Goal: Task Accomplishment & Management: Manage account settings

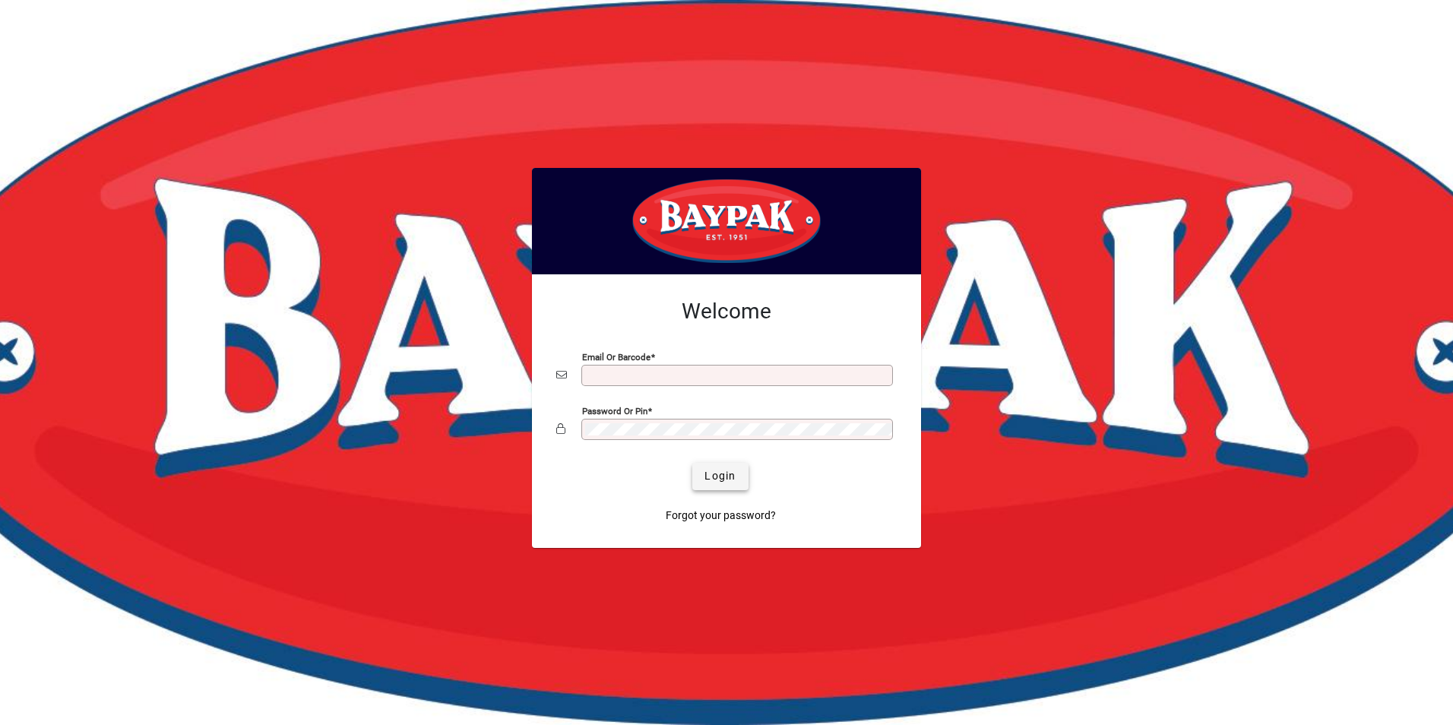
type input "**********"
click at [738, 477] on span "submit" at bounding box center [719, 476] width 55 height 36
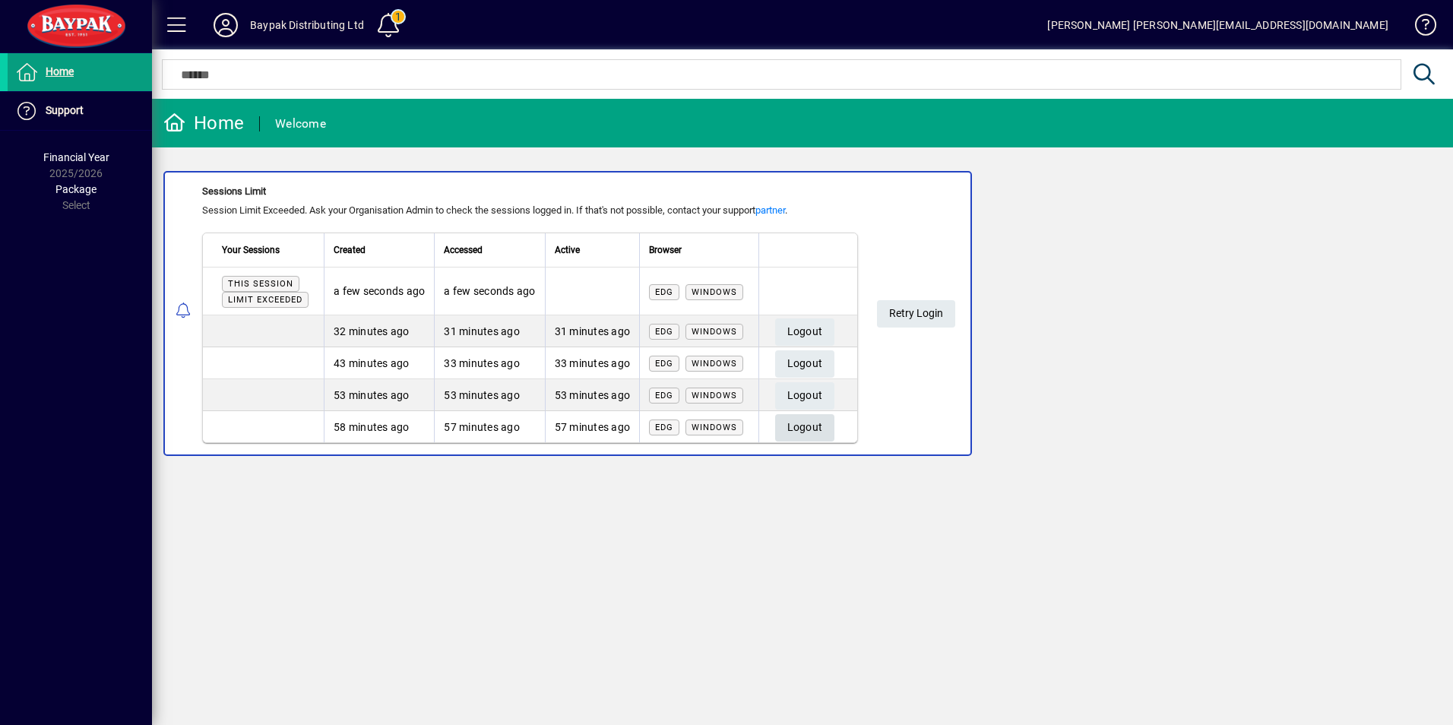
click at [805, 419] on span "Logout" at bounding box center [805, 427] width 36 height 25
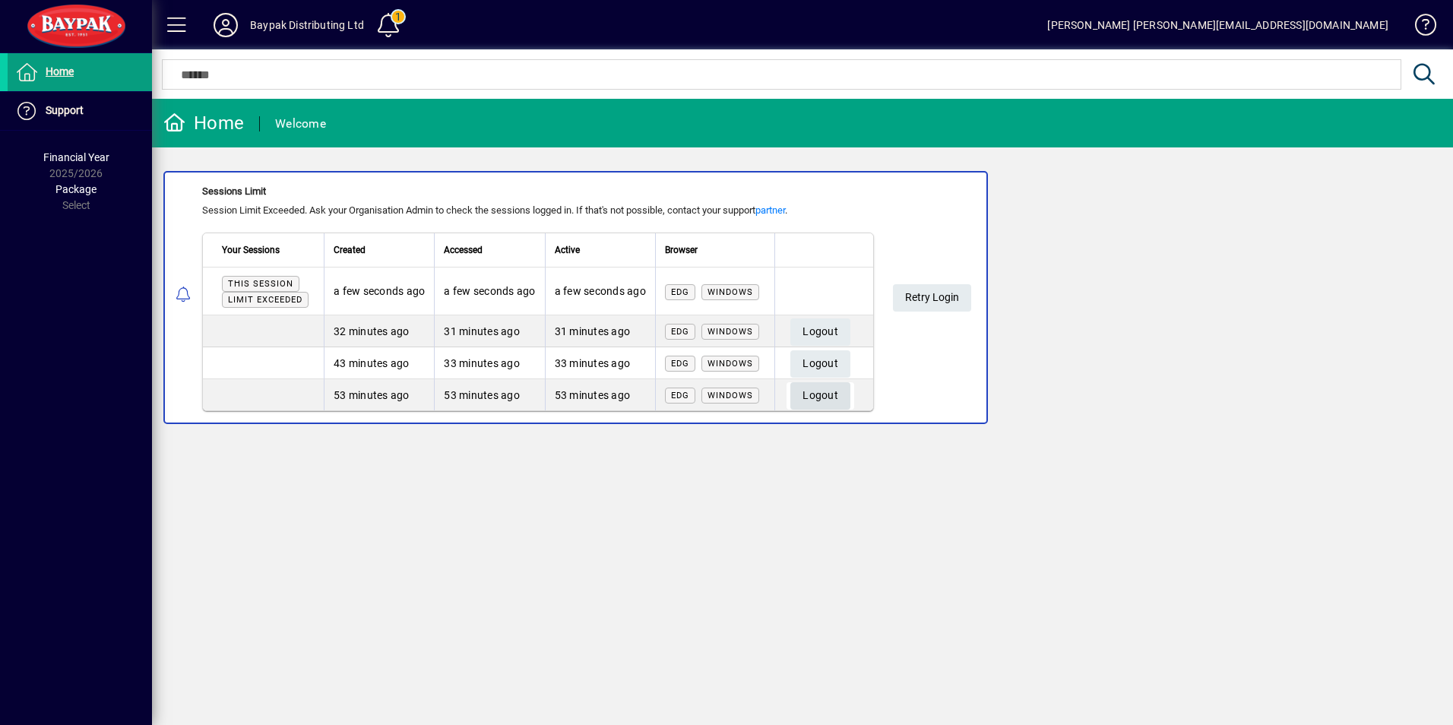
click at [811, 390] on span "Logout" at bounding box center [820, 395] width 36 height 25
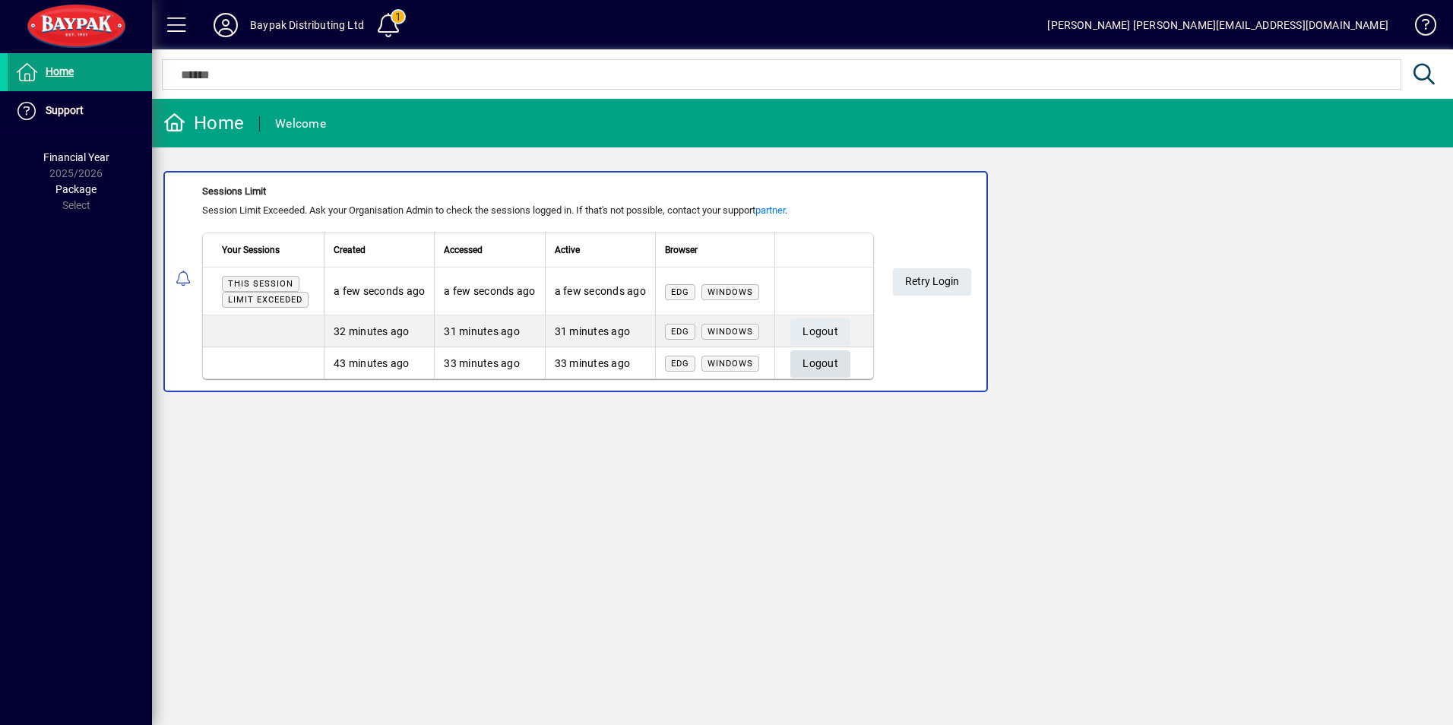
drag, startPoint x: 822, startPoint y: 361, endPoint x: 824, endPoint y: 346, distance: 14.5
click at [823, 359] on span "Logout" at bounding box center [820, 363] width 36 height 25
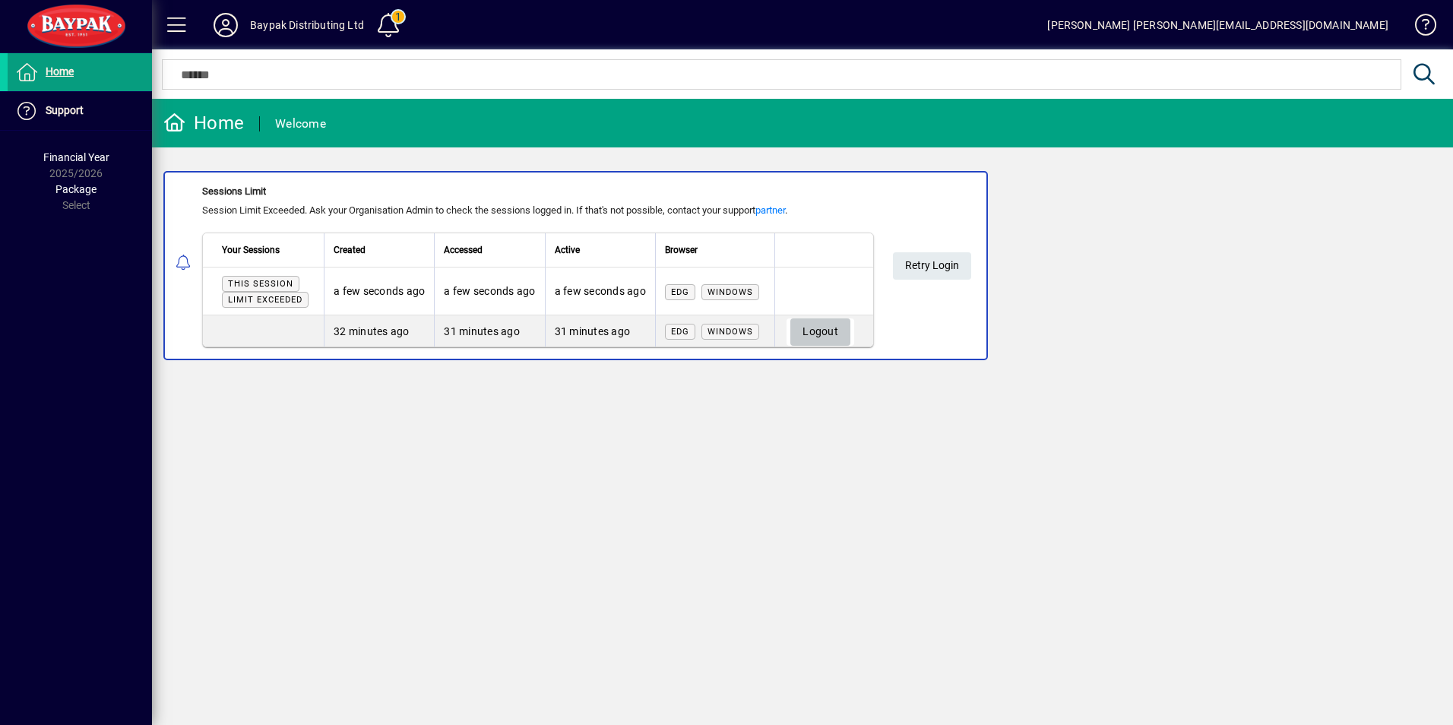
click at [827, 330] on span "Logout" at bounding box center [820, 331] width 36 height 25
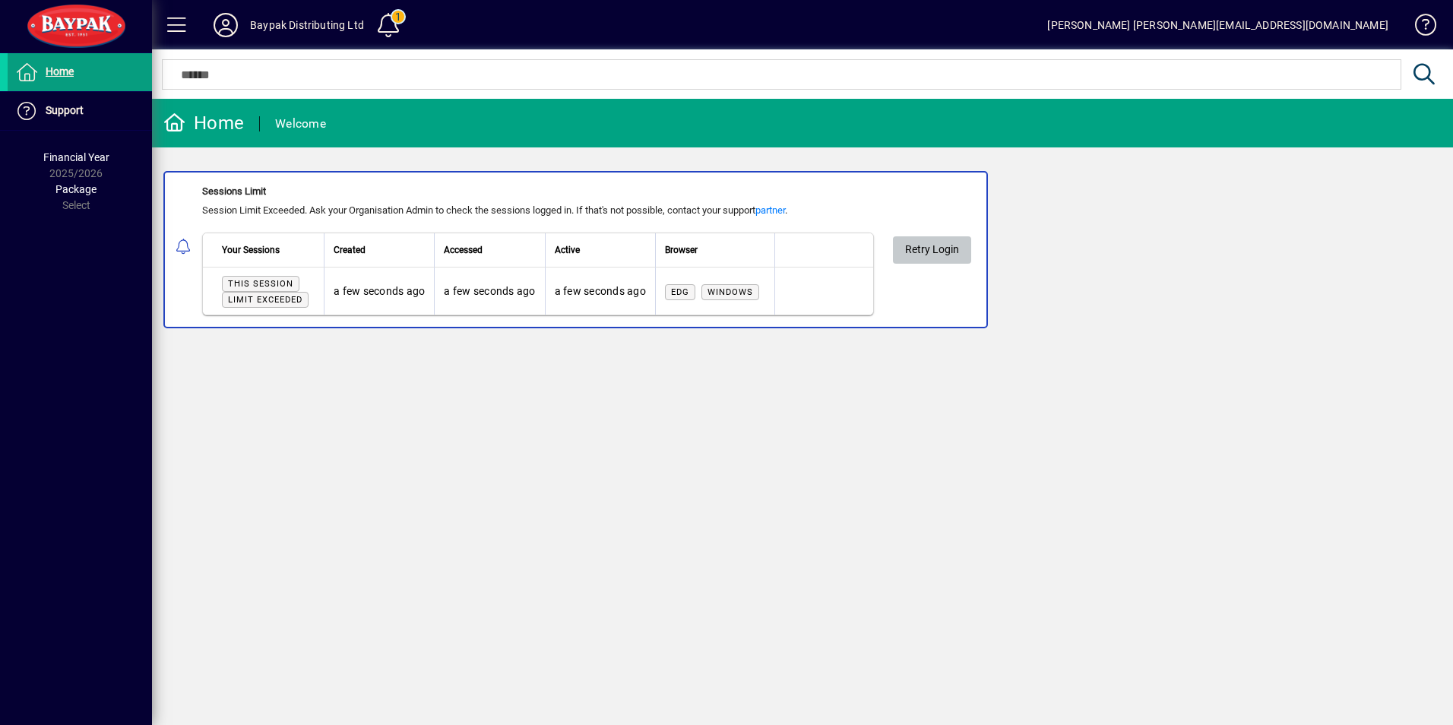
click at [929, 246] on span "Retry Login" at bounding box center [932, 249] width 54 height 25
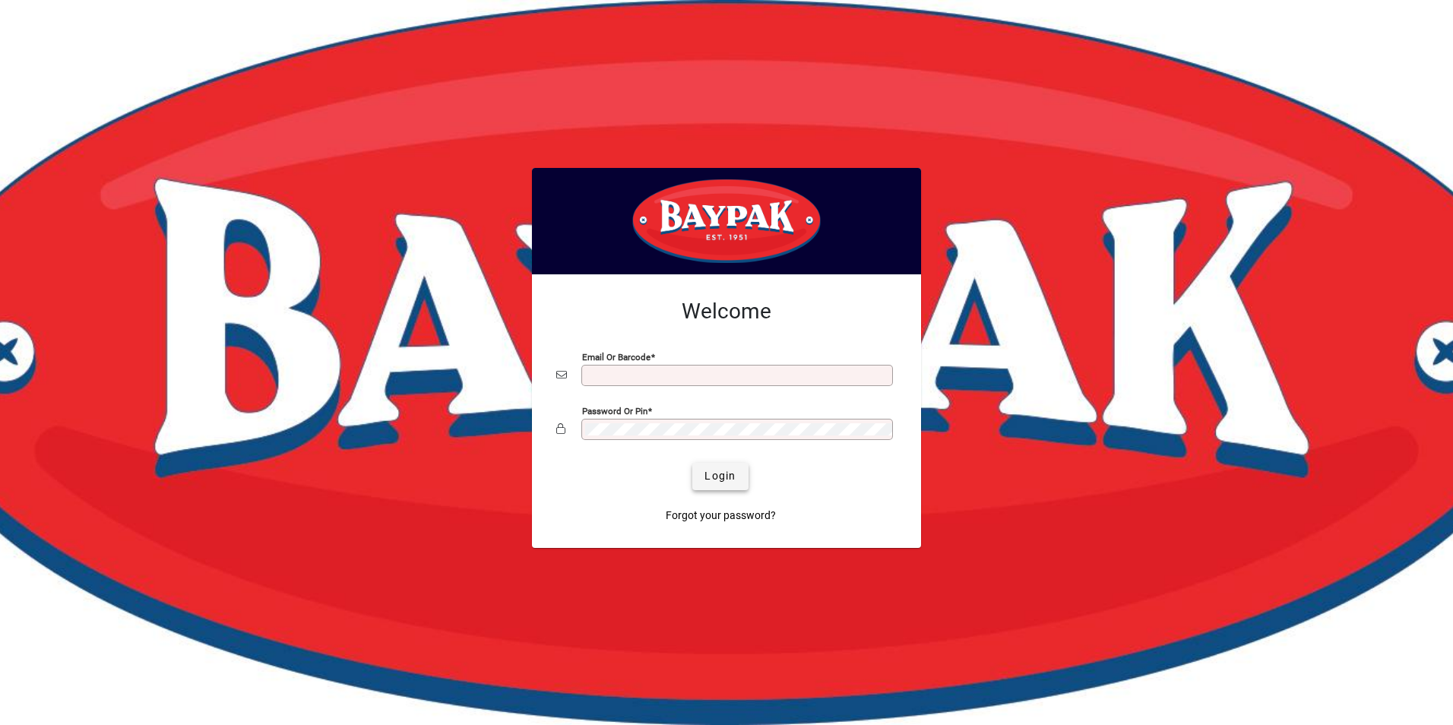
type input "**********"
click at [728, 479] on span "Login" at bounding box center [719, 476] width 31 height 16
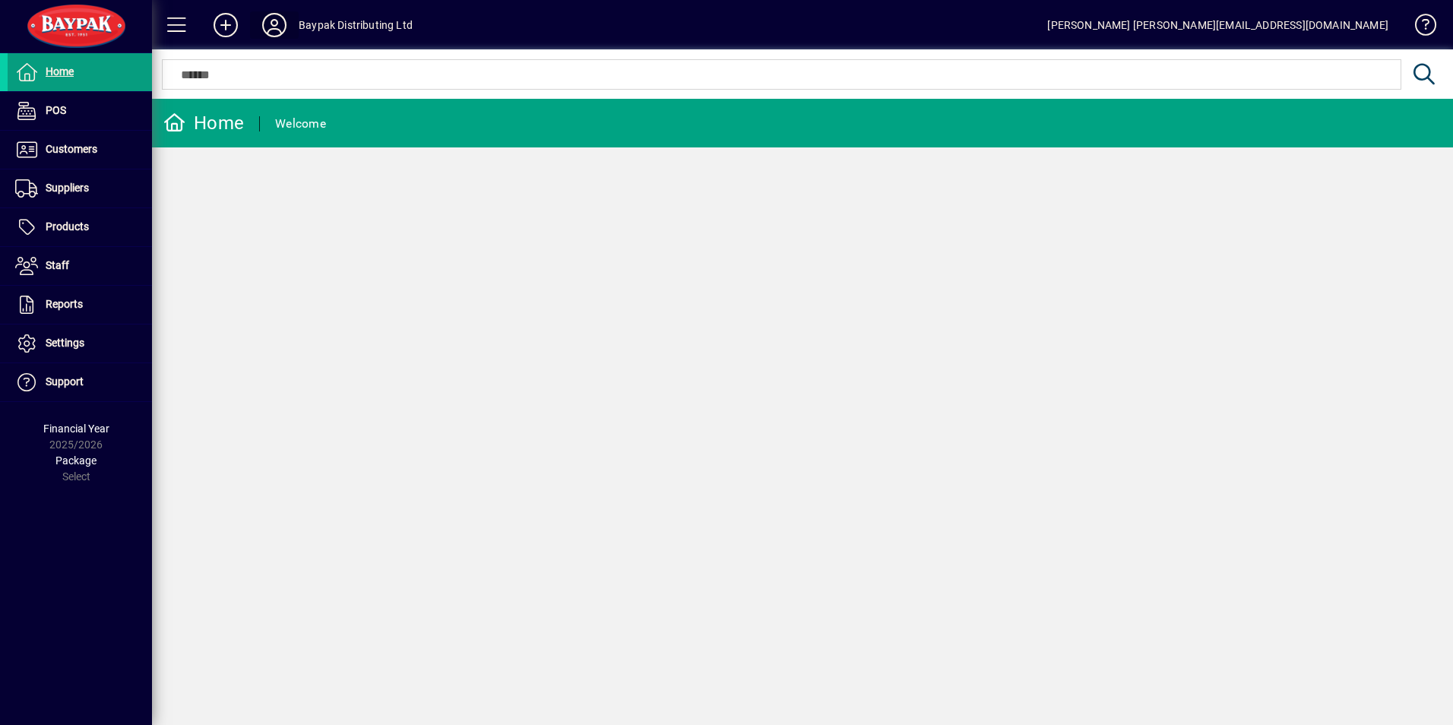
click at [274, 22] on icon at bounding box center [274, 25] width 30 height 24
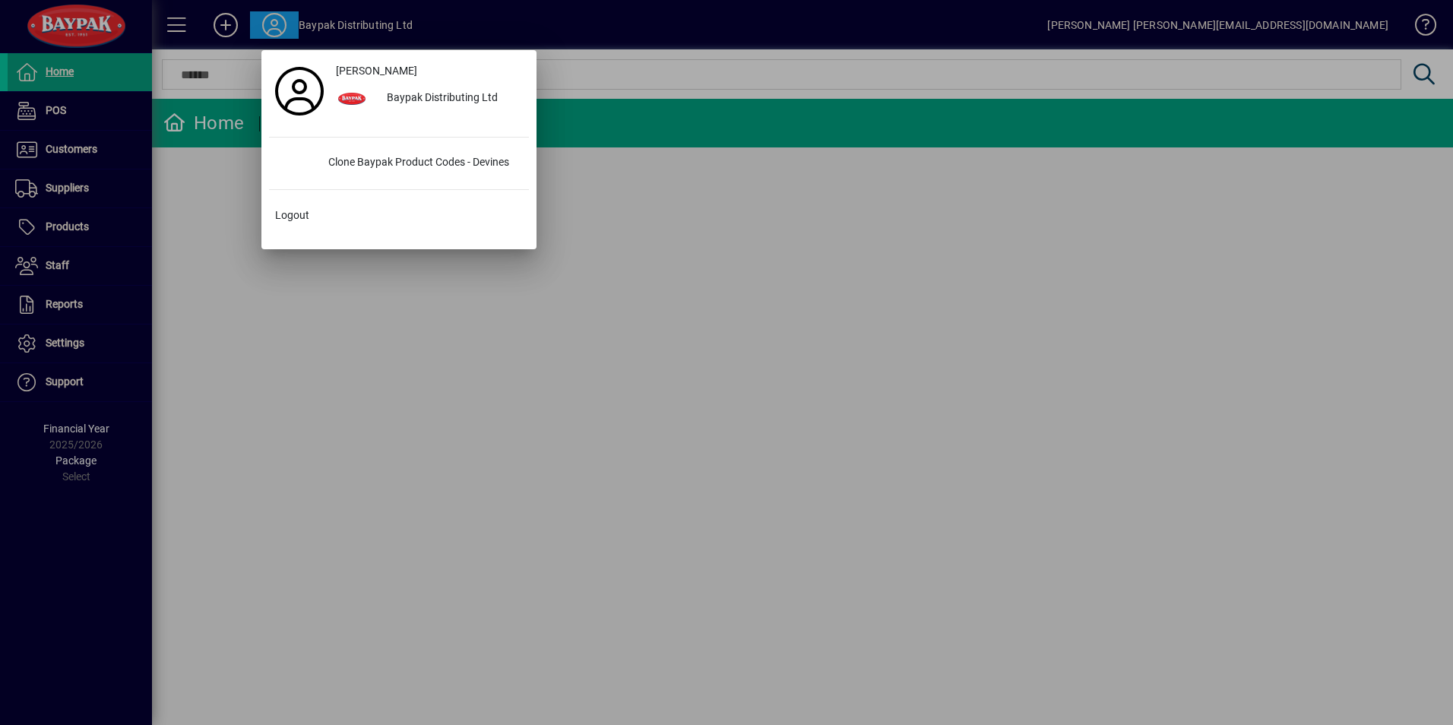
click at [339, 331] on div at bounding box center [726, 362] width 1453 height 725
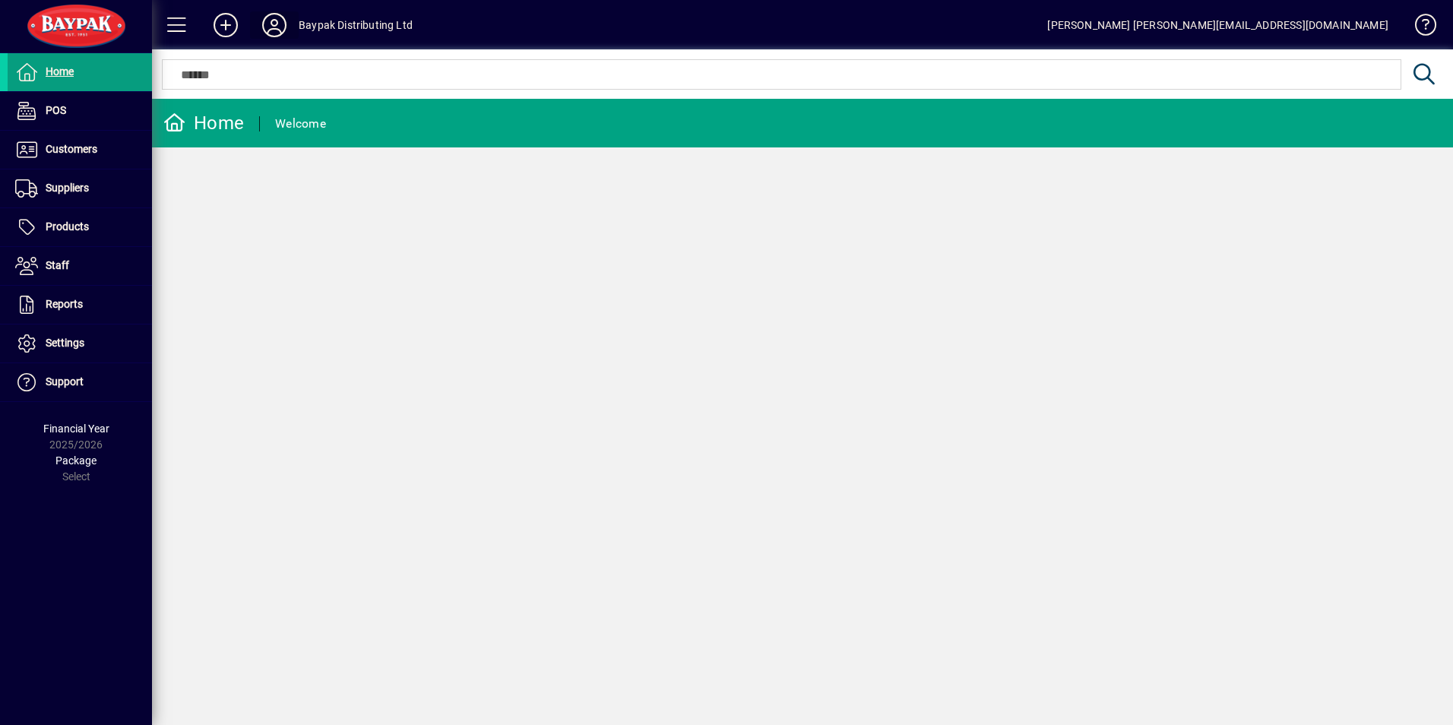
click at [275, 24] on icon at bounding box center [274, 25] width 30 height 24
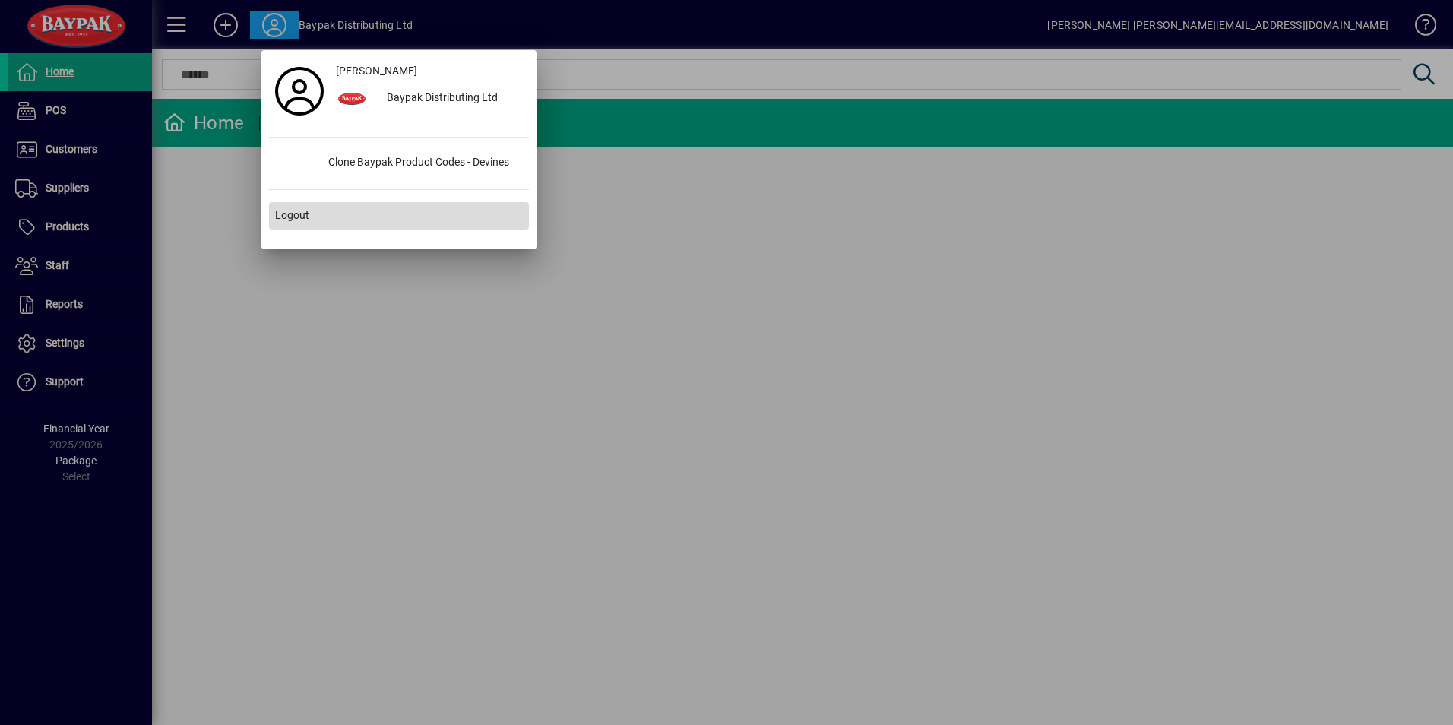
click at [299, 212] on span "Logout" at bounding box center [292, 215] width 34 height 16
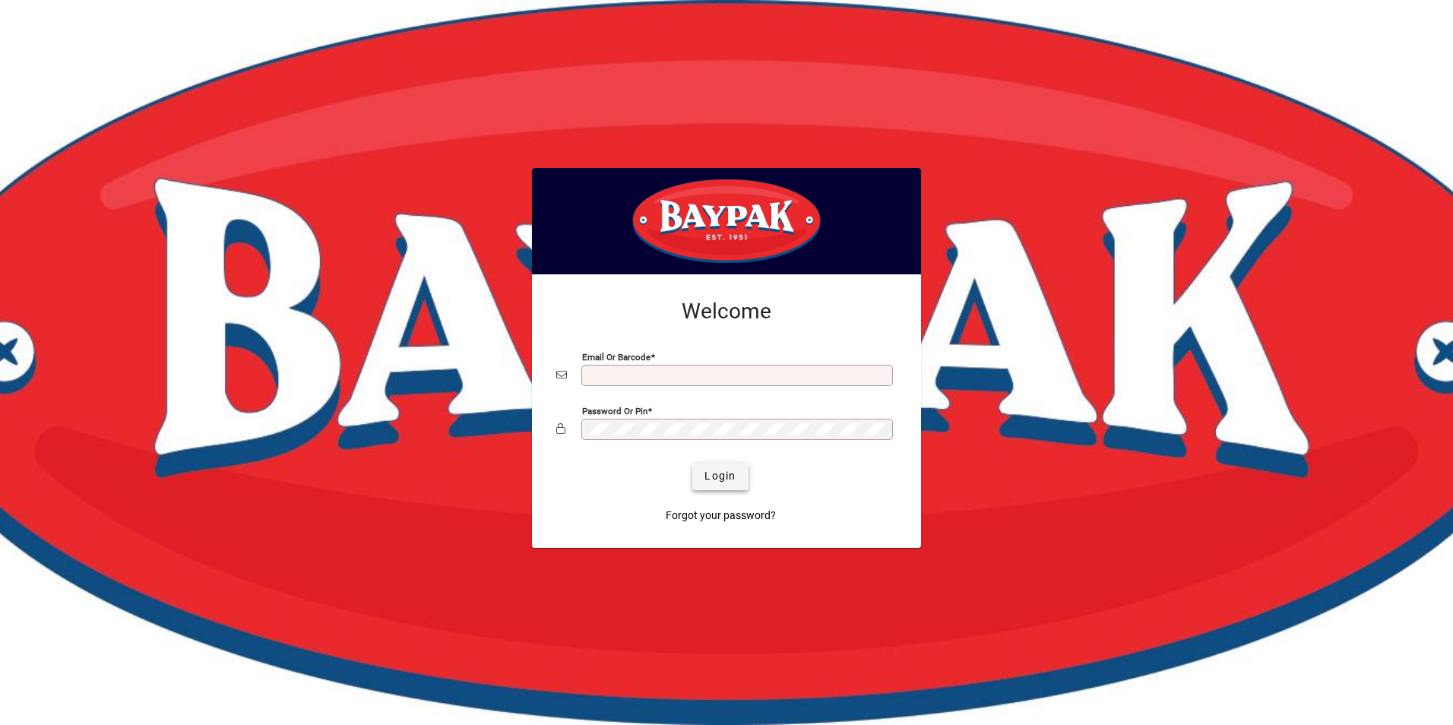
type input "**********"
click at [734, 476] on span "Login" at bounding box center [719, 476] width 31 height 16
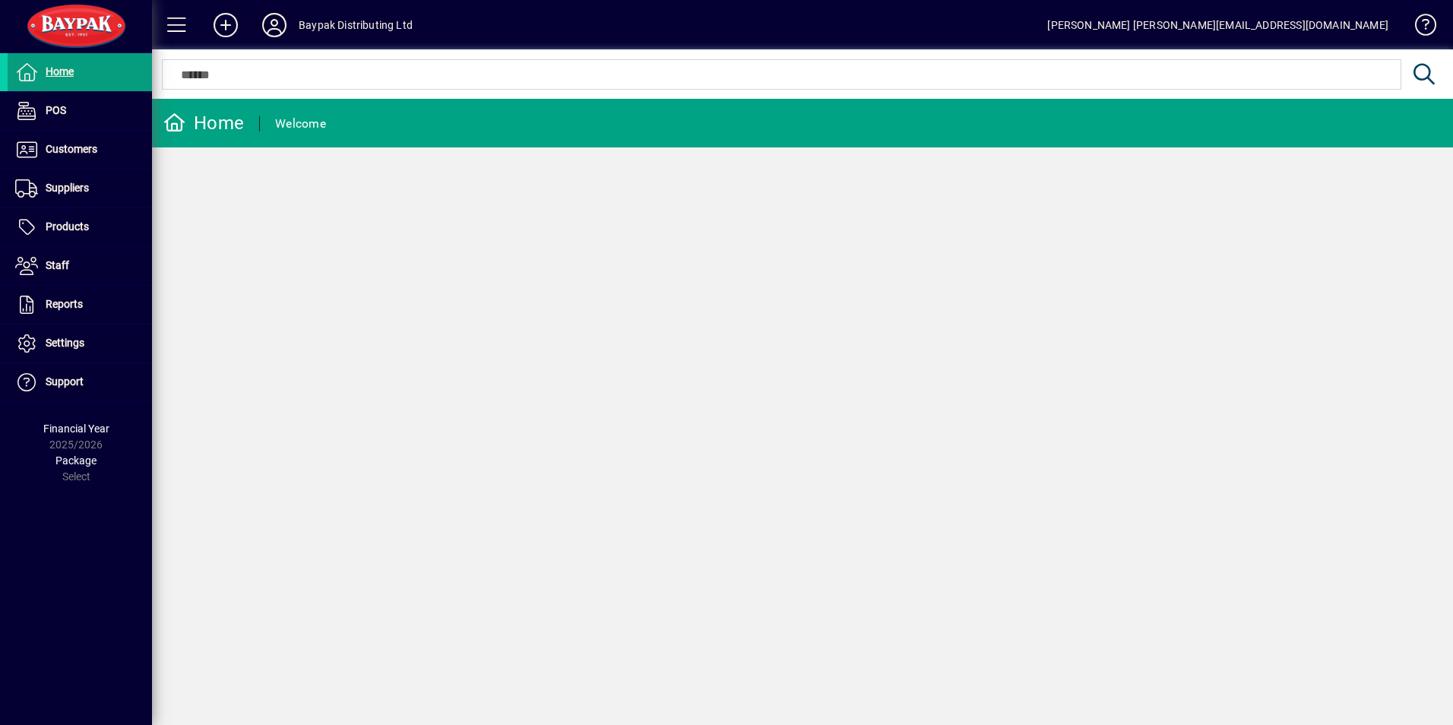
click at [277, 24] on icon at bounding box center [274, 25] width 30 height 24
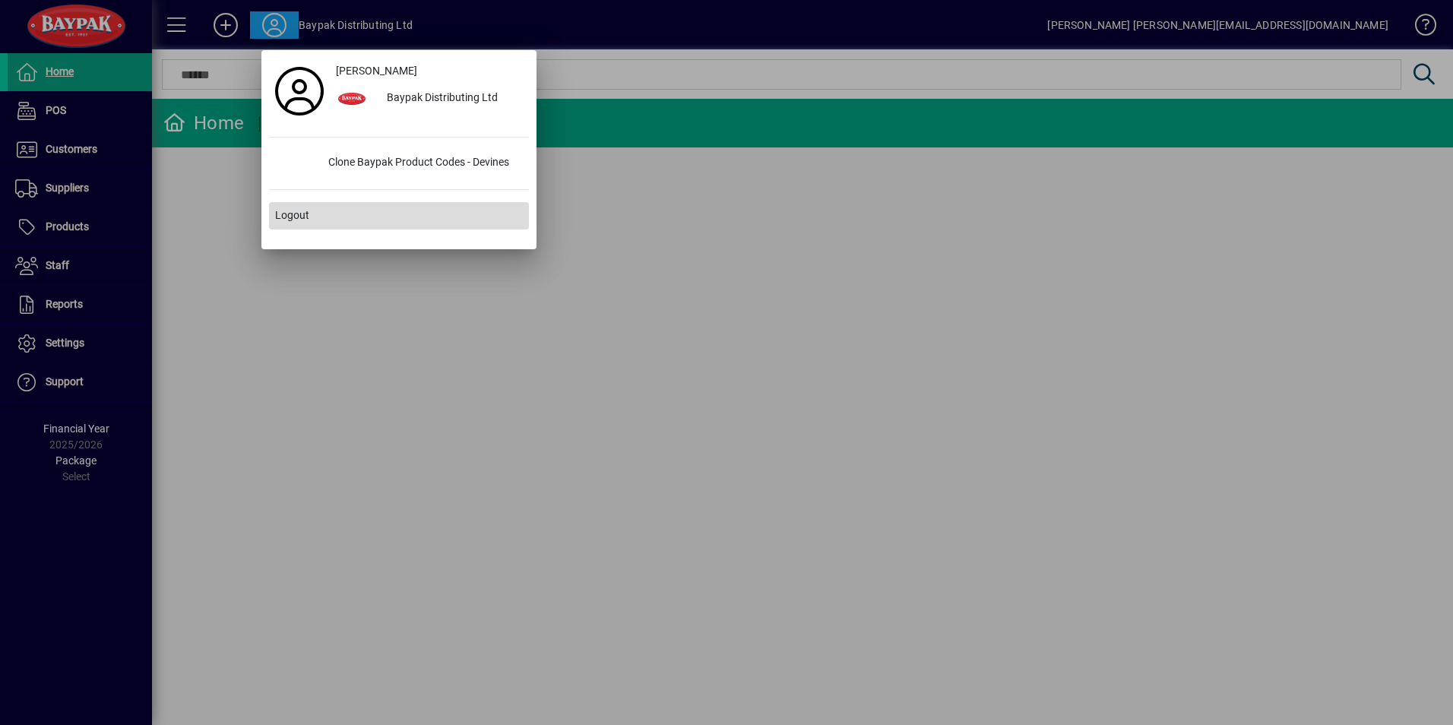
click at [289, 213] on span "Logout" at bounding box center [292, 215] width 34 height 16
